Goal: Information Seeking & Learning: Learn about a topic

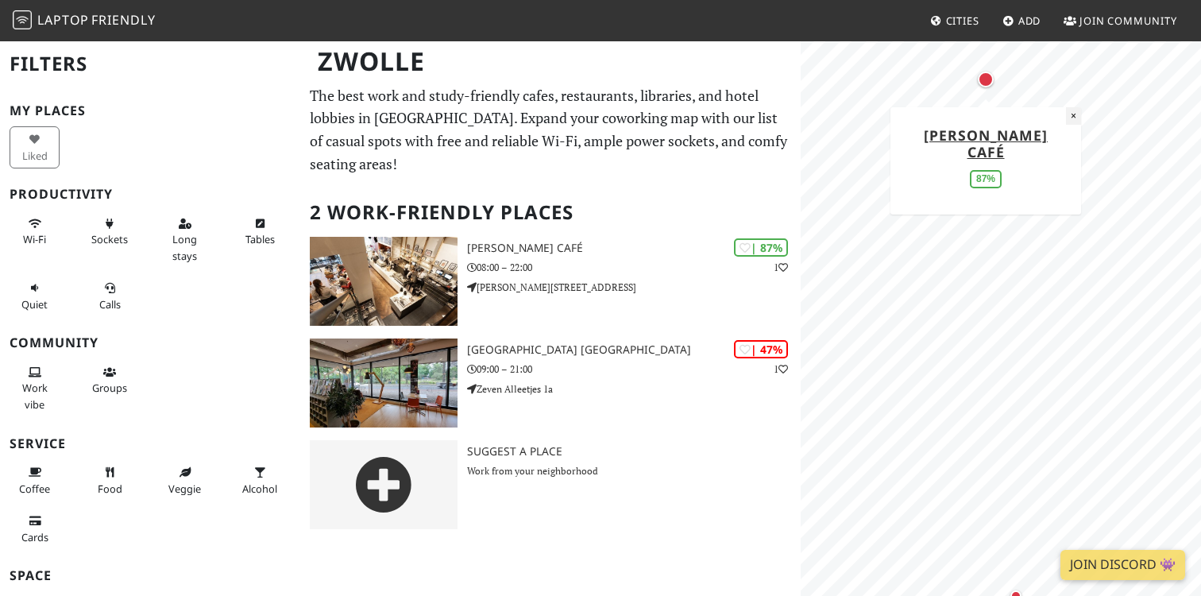
click at [1070, 118] on button "×" at bounding box center [1073, 115] width 15 height 17
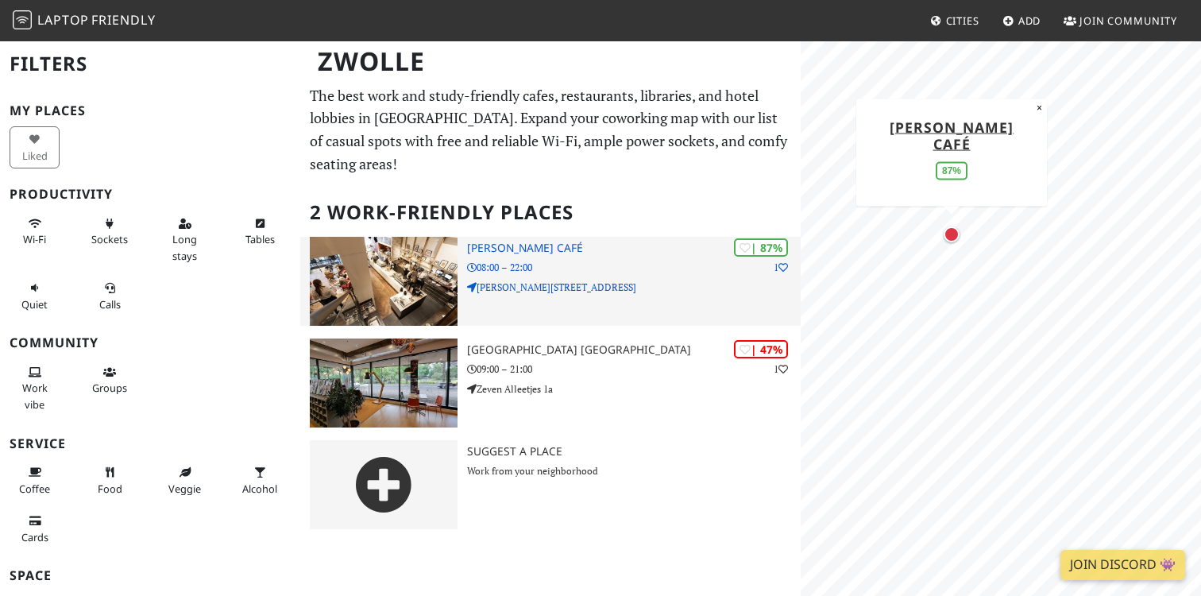
click at [581, 260] on p "08:00 – 22:00" at bounding box center [634, 267] width 334 height 15
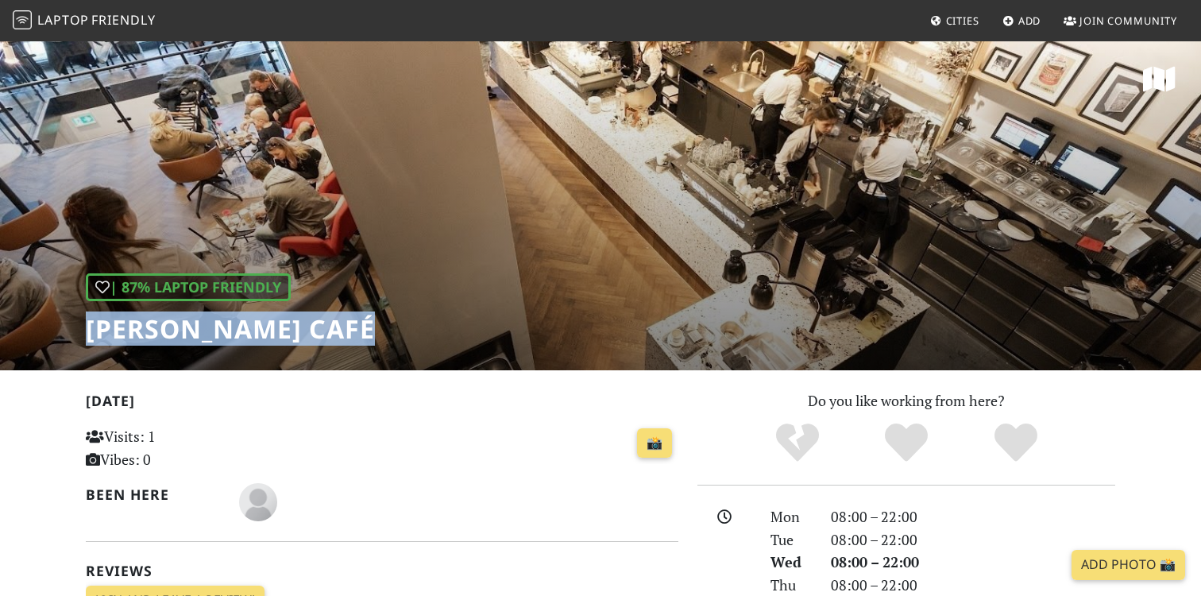
drag, startPoint x: 377, startPoint y: 332, endPoint x: 79, endPoint y: 330, distance: 298.7
click at [79, 330] on div "| 87% Laptop Friendly Douwe Egberts Café" at bounding box center [600, 205] width 1201 height 330
copy h1 "[PERSON_NAME] Café"
